Goal: Information Seeking & Learning: Learn about a topic

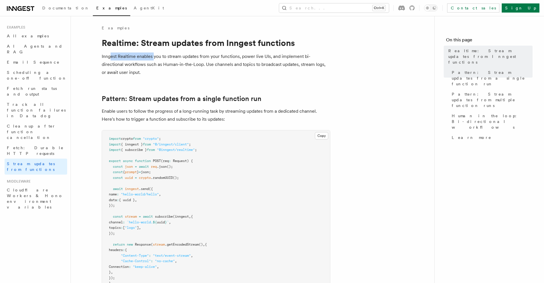
drag, startPoint x: 136, startPoint y: 57, endPoint x: 154, endPoint y: 57, distance: 18.0
click at [154, 57] on p "Inngest Realtime enables you to stream updates from your functions, power live …" at bounding box center [216, 65] width 228 height 24
drag, startPoint x: 163, startPoint y: 79, endPoint x: 165, endPoint y: 73, distance: 6.4
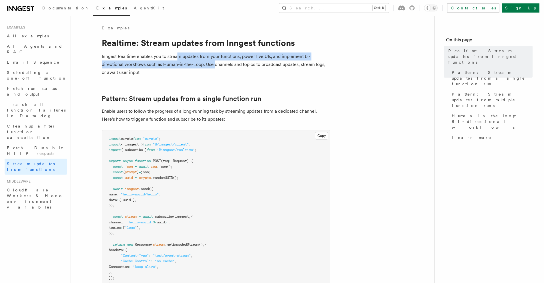
drag, startPoint x: 176, startPoint y: 59, endPoint x: 214, endPoint y: 63, distance: 37.8
click at [214, 63] on p "Inngest Realtime enables you to stream updates from your functions, power live …" at bounding box center [216, 65] width 228 height 24
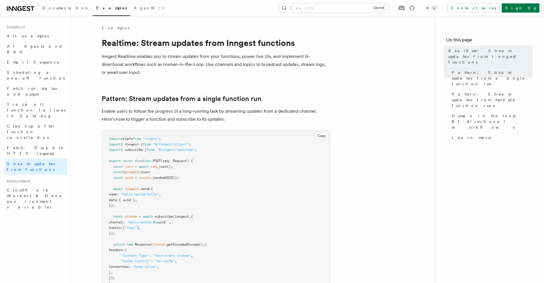
click at [217, 65] on p "Inngest Realtime enables you to stream updates from your functions, power live …" at bounding box center [216, 65] width 228 height 24
drag, startPoint x: 213, startPoint y: 57, endPoint x: 266, endPoint y: 58, distance: 53.4
click at [266, 58] on p "Inngest Realtime enables you to stream updates from your functions, power live …" at bounding box center [216, 65] width 228 height 24
click at [262, 72] on p "Inngest Realtime enables you to stream updates from your functions, power live …" at bounding box center [216, 65] width 228 height 24
drag, startPoint x: 259, startPoint y: 58, endPoint x: 300, endPoint y: 58, distance: 41.1
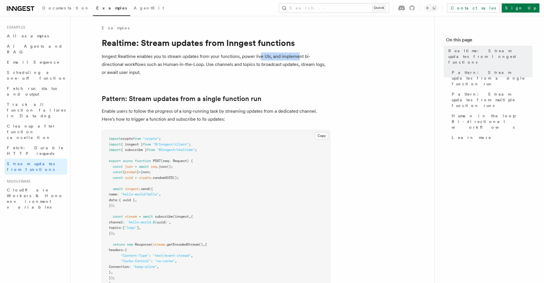
click at [300, 58] on p "Inngest Realtime enables you to stream updates from your functions, power live …" at bounding box center [216, 65] width 228 height 24
click at [298, 75] on p "Inngest Realtime enables you to stream updates from your functions, power live …" at bounding box center [216, 65] width 228 height 24
drag, startPoint x: 272, startPoint y: 57, endPoint x: 281, endPoint y: 58, distance: 9.0
click at [281, 58] on p "Inngest Realtime enables you to stream updates from your functions, power live …" at bounding box center [216, 65] width 228 height 24
click at [284, 70] on p "Inngest Realtime enables you to stream updates from your functions, power live …" at bounding box center [216, 65] width 228 height 24
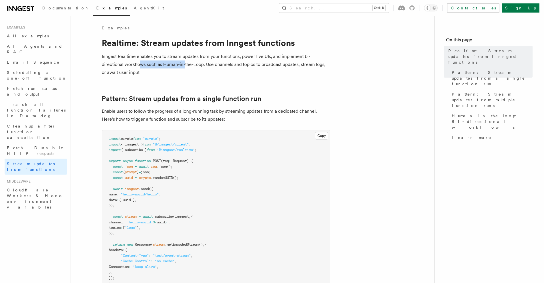
click at [184, 66] on p "Inngest Realtime enables you to stream updates from your functions, power live …" at bounding box center [216, 65] width 228 height 24
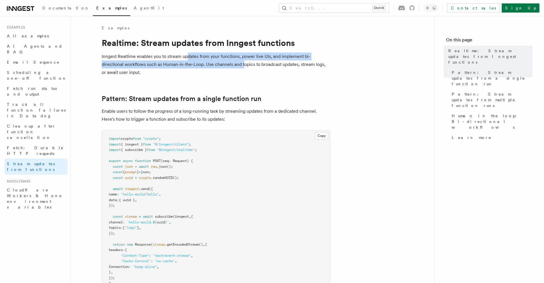
drag, startPoint x: 193, startPoint y: 60, endPoint x: 247, endPoint y: 67, distance: 54.4
click at [244, 61] on p "Inngest Realtime enables you to stream updates from your functions, power live …" at bounding box center [216, 65] width 228 height 24
click at [250, 73] on p "Inngest Realtime enables you to stream updates from your functions, power live …" at bounding box center [216, 65] width 228 height 24
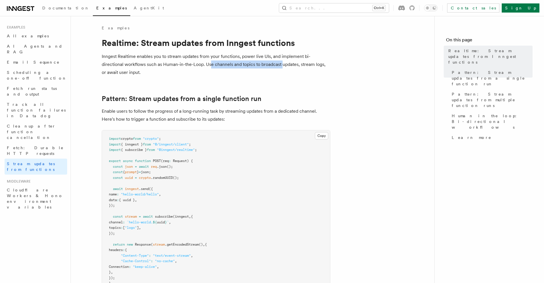
drag, startPoint x: 234, startPoint y: 65, endPoint x: 282, endPoint y: 65, distance: 48.8
click at [282, 65] on p "Inngest Realtime enables you to stream updates from your functions, power live …" at bounding box center [216, 65] width 228 height 24
drag, startPoint x: 111, startPoint y: 112, endPoint x: 159, endPoint y: 112, distance: 48.3
click at [159, 112] on p "Enable users to follow the progress of a long-running task by streaming updates…" at bounding box center [216, 115] width 228 height 16
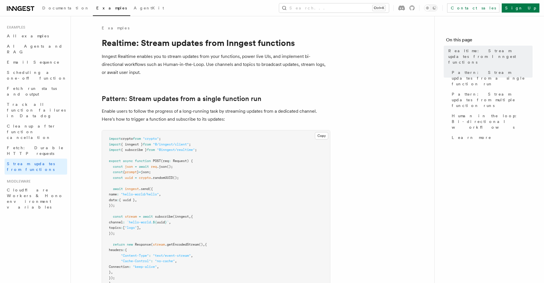
click at [162, 116] on p "Enable users to follow the progress of a long-running task by streaming updates…" at bounding box center [216, 115] width 228 height 16
drag, startPoint x: 192, startPoint y: 113, endPoint x: 210, endPoint y: 114, distance: 18.6
click at [210, 114] on p "Enable users to follow the progress of a long-running task by streaming updates…" at bounding box center [216, 115] width 228 height 16
click at [231, 117] on p "Enable users to follow the progress of a long-running task by streaming updates…" at bounding box center [216, 115] width 228 height 16
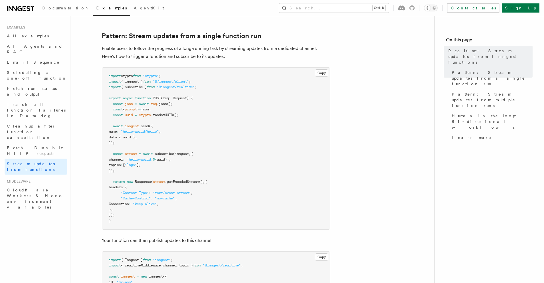
scroll to position [69, 0]
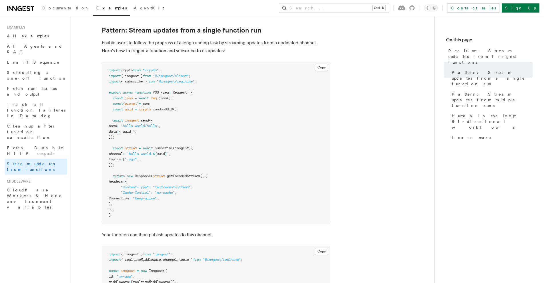
drag, startPoint x: 135, startPoint y: 77, endPoint x: 150, endPoint y: 83, distance: 16.5
click at [150, 83] on pre "import crypto from "crypto" ; import { inngest } from "@/inngest/client" ; impo…" at bounding box center [216, 143] width 228 height 162
click at [175, 84] on pre "import crypto from "crypto" ; import { inngest } from "@/inngest/client" ; impo…" at bounding box center [216, 143] width 228 height 162
click at [205, 105] on pre "import crypto from "crypto" ; import { inngest } from "@/inngest/client" ; impo…" at bounding box center [216, 143] width 228 height 162
drag, startPoint x: 134, startPoint y: 98, endPoint x: 175, endPoint y: 98, distance: 41.4
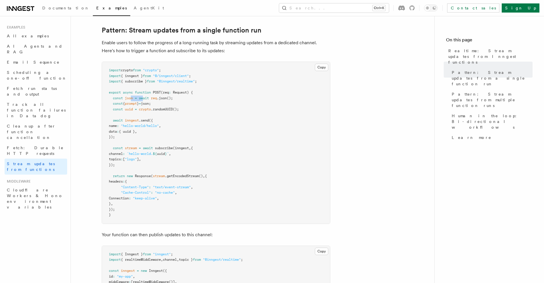
click at [171, 98] on span "const json = await req .json ();" at bounding box center [141, 98] width 64 height 4
click at [163, 110] on span ".randomUUID" at bounding box center [162, 109] width 22 height 4
click at [197, 109] on pre "import crypto from "crypto" ; import { inngest } from "@/inngest/client" ; impo…" at bounding box center [216, 143] width 228 height 162
click at [200, 121] on pre "import crypto from "crypto" ; import { inngest } from "@/inngest/client" ; impo…" at bounding box center [216, 143] width 228 height 162
drag, startPoint x: 125, startPoint y: 121, endPoint x: 138, endPoint y: 138, distance: 21.6
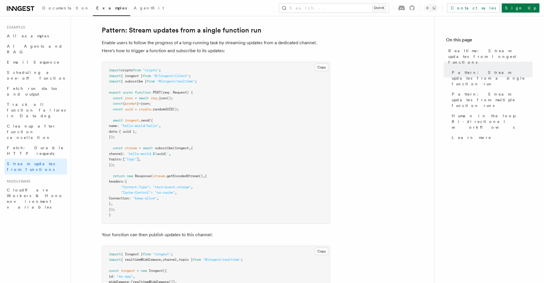
click at [138, 138] on pre "import crypto from "crypto" ; import { inngest } from "@/inngest/client" ; impo…" at bounding box center [216, 143] width 228 height 162
click at [151, 138] on pre "import crypto from "crypto" ; import { inngest } from "@/inngest/client" ; impo…" at bounding box center [216, 143] width 228 height 162
drag, startPoint x: 155, startPoint y: 152, endPoint x: 156, endPoint y: 171, distance: 18.6
click at [156, 171] on pre "import crypto from "crypto" ; import { inngest } from "@/inngest/client" ; impo…" at bounding box center [216, 143] width 228 height 162
click at [180, 169] on pre "import crypto from "crypto" ; import { inngest } from "@/inngest/client" ; impo…" at bounding box center [216, 143] width 228 height 162
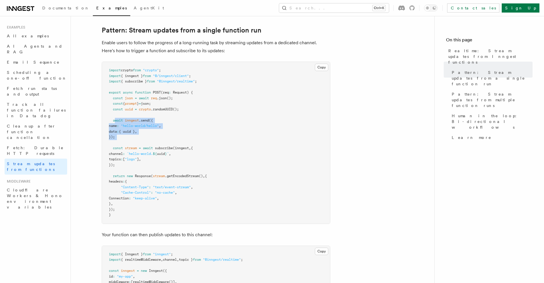
drag, startPoint x: 121, startPoint y: 120, endPoint x: 130, endPoint y: 142, distance: 24.8
click at [130, 142] on pre "import crypto from "crypto" ; import { inngest } from "@/inngest/client" ; impo…" at bounding box center [216, 143] width 228 height 162
click at [134, 140] on pre "import crypto from "crypto" ; import { inngest } from "@/inngest/client" ; impo…" at bounding box center [216, 143] width 228 height 162
drag, startPoint x: 114, startPoint y: 121, endPoint x: 132, endPoint y: 143, distance: 29.4
click at [132, 143] on pre "import crypto from "crypto" ; import { inngest } from "@/inngest/client" ; impo…" at bounding box center [216, 143] width 228 height 162
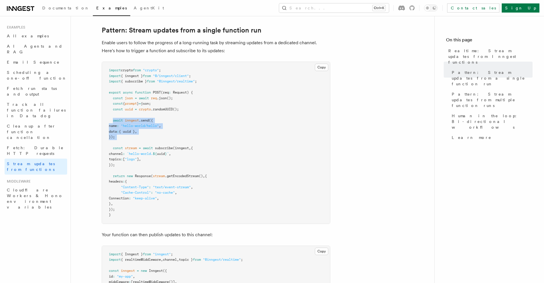
click at [138, 142] on pre "import crypto from "crypto" ; import { inngest } from "@/inngest/client" ; impo…" at bounding box center [216, 143] width 228 height 162
drag, startPoint x: 139, startPoint y: 153, endPoint x: 152, endPoint y: 172, distance: 23.0
click at [152, 172] on pre "import crypto from "crypto" ; import { inngest } from "@/inngest/client" ; impo…" at bounding box center [216, 143] width 228 height 162
click at [174, 168] on pre "import crypto from "crypto" ; import { inngest } from "@/inngest/client" ; impo…" at bounding box center [216, 143] width 228 height 162
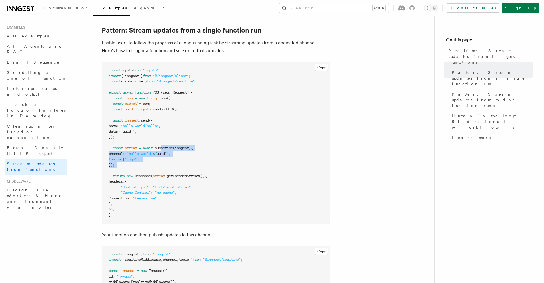
drag, startPoint x: 166, startPoint y: 149, endPoint x: 174, endPoint y: 169, distance: 22.2
click at [174, 169] on pre "import crypto from "crypto" ; import { inngest } from "@/inngest/client" ; impo…" at bounding box center [216, 143] width 228 height 162
click at [188, 166] on pre "import crypto from "crypto" ; import { inngest } from "@/inngest/client" ; impo…" at bounding box center [216, 143] width 228 height 162
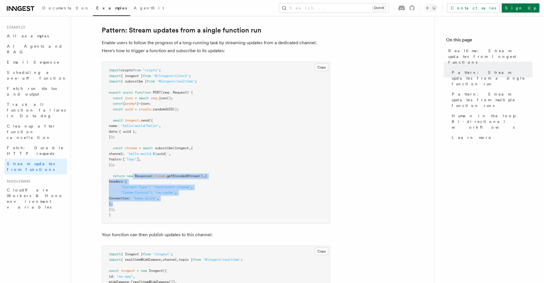
drag, startPoint x: 135, startPoint y: 176, endPoint x: 160, endPoint y: 206, distance: 39.1
click at [160, 206] on pre "import crypto from "crypto" ; import { inngest } from "@/inngest/client" ; impo…" at bounding box center [216, 143] width 228 height 162
click at [185, 206] on pre "import crypto from "crypto" ; import { inngest } from "@/inngest/client" ; impo…" at bounding box center [216, 143] width 228 height 162
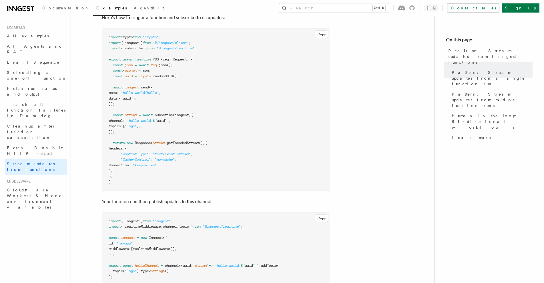
scroll to position [137, 0]
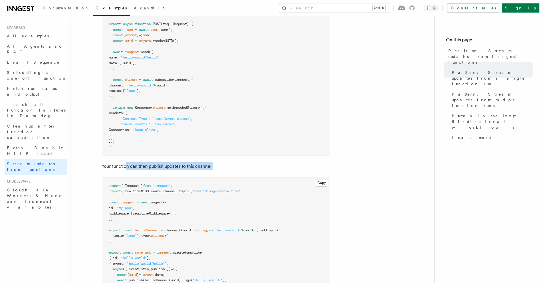
drag, startPoint x: 126, startPoint y: 166, endPoint x: 217, endPoint y: 169, distance: 91.1
click at [217, 167] on p "Your function can then publish updates to this channel:" at bounding box center [216, 166] width 228 height 8
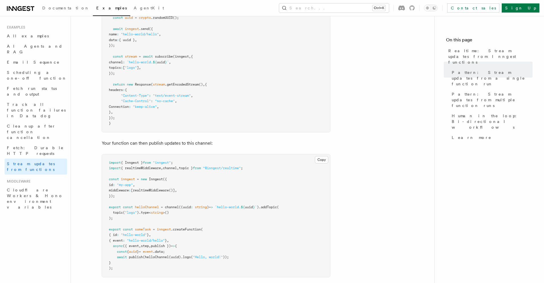
scroll to position [206, 0]
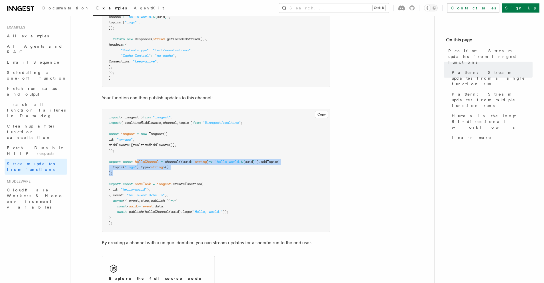
click at [167, 173] on pre "import { Inngest } from "inngest" ; import { realtimeMiddleware , channel , top…" at bounding box center [216, 170] width 228 height 123
click at [195, 174] on pre "import { Inngest } from "inngest" ; import { realtimeMiddleware , channel , top…" at bounding box center [216, 170] width 228 height 123
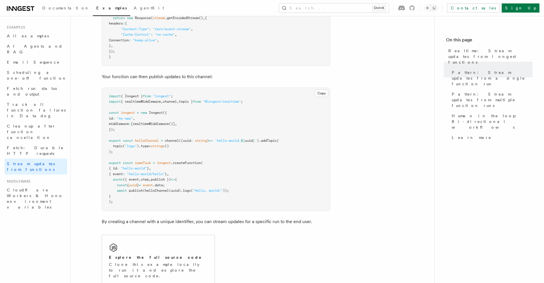
scroll to position [240, 0]
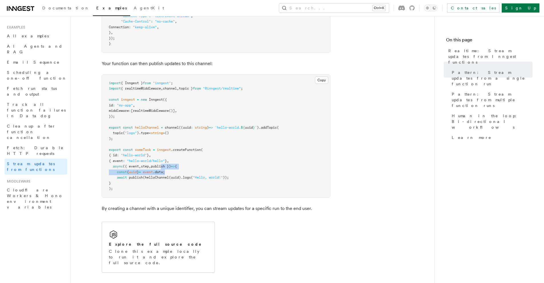
drag, startPoint x: 180, startPoint y: 175, endPoint x: 190, endPoint y: 179, distance: 11.4
click at [180, 176] on code "import { Inngest } from "inngest" ; import { realtimeMiddleware , channel , top…" at bounding box center [194, 136] width 170 height 110
click at [204, 181] on pre "import { Inngest } from "inngest" ; import { realtimeMiddleware , channel , top…" at bounding box center [216, 136] width 228 height 123
